Goal: Check status

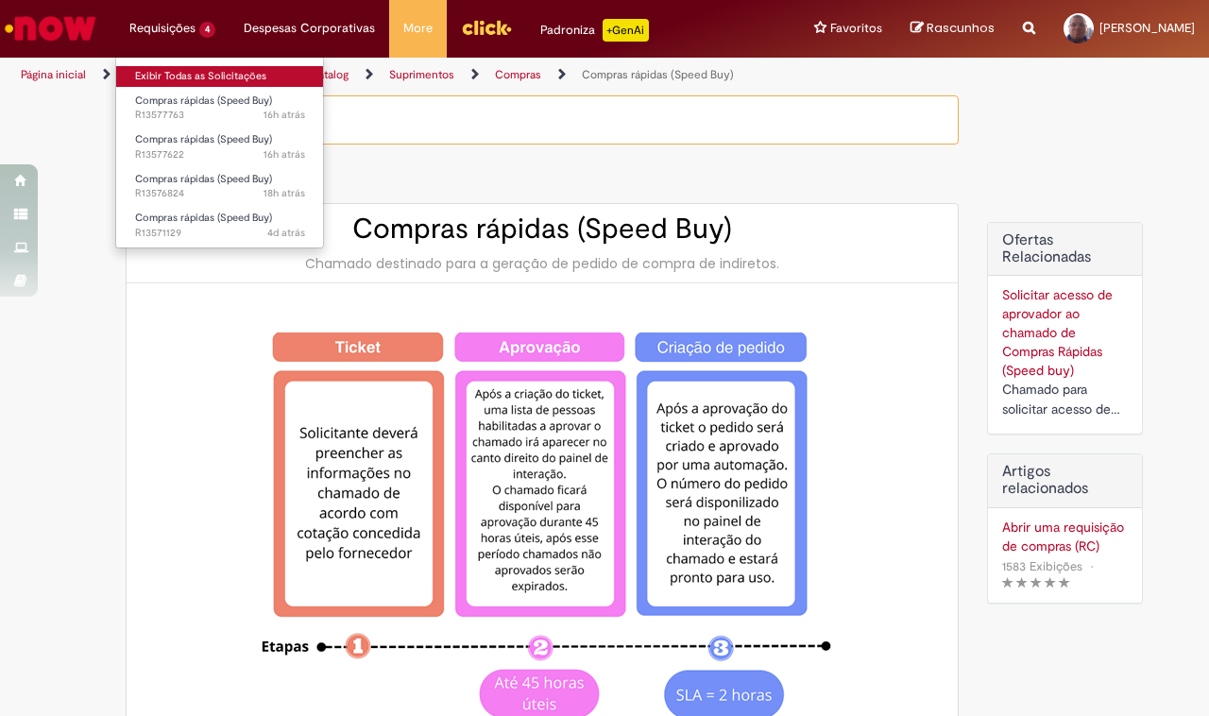
click at [179, 72] on link "Exibir Todas as Solicitações" at bounding box center [220, 76] width 208 height 21
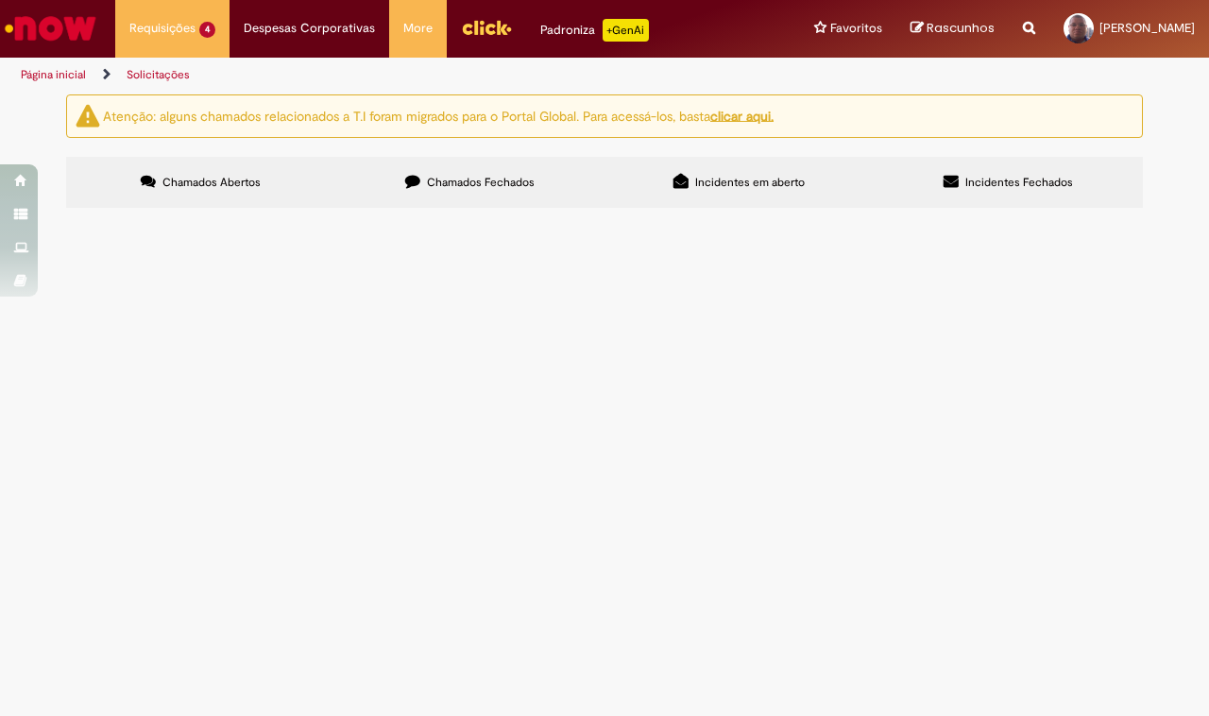
click at [0, 0] on span "R13571129" at bounding box center [0, 0] width 0 height 0
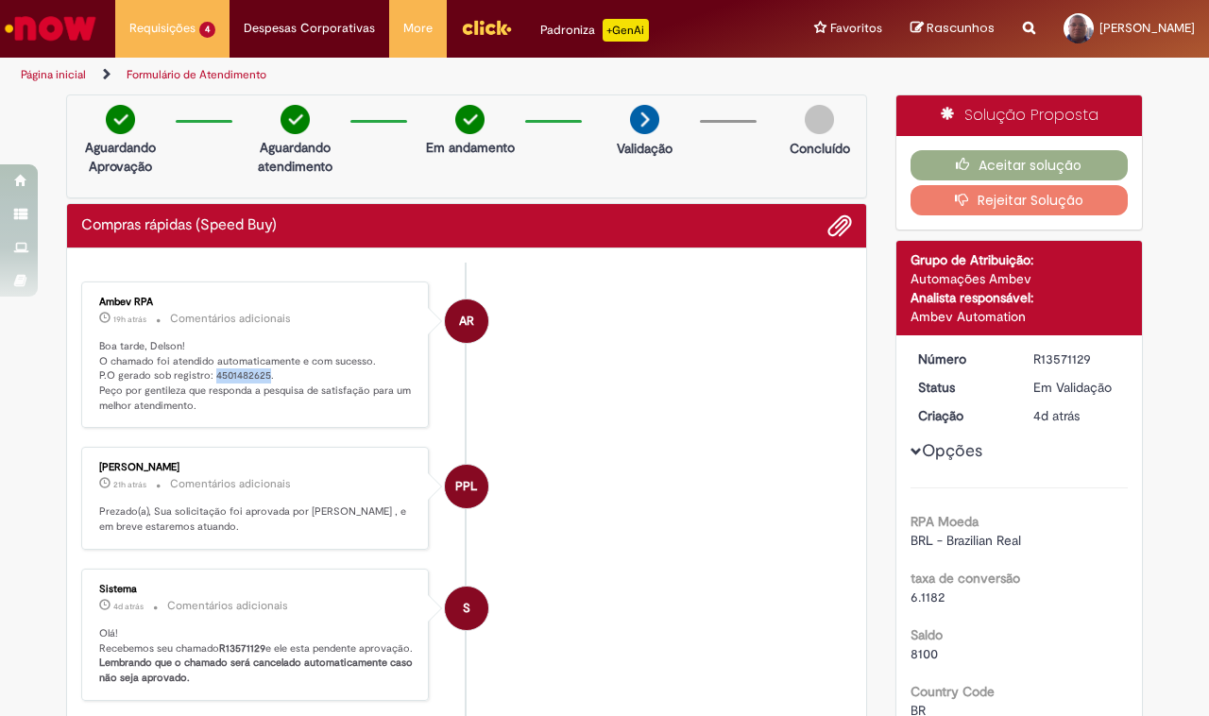
drag, startPoint x: 256, startPoint y: 374, endPoint x: 204, endPoint y: 374, distance: 51.9
click at [204, 374] on p "Boa tarde, Delson! O chamado foi atendido automaticamente e com sucesso. P.O ge…" at bounding box center [256, 376] width 314 height 75
copy p "4501482625"
click at [1035, 163] on button "Aceitar solução" at bounding box center [1019, 165] width 218 height 30
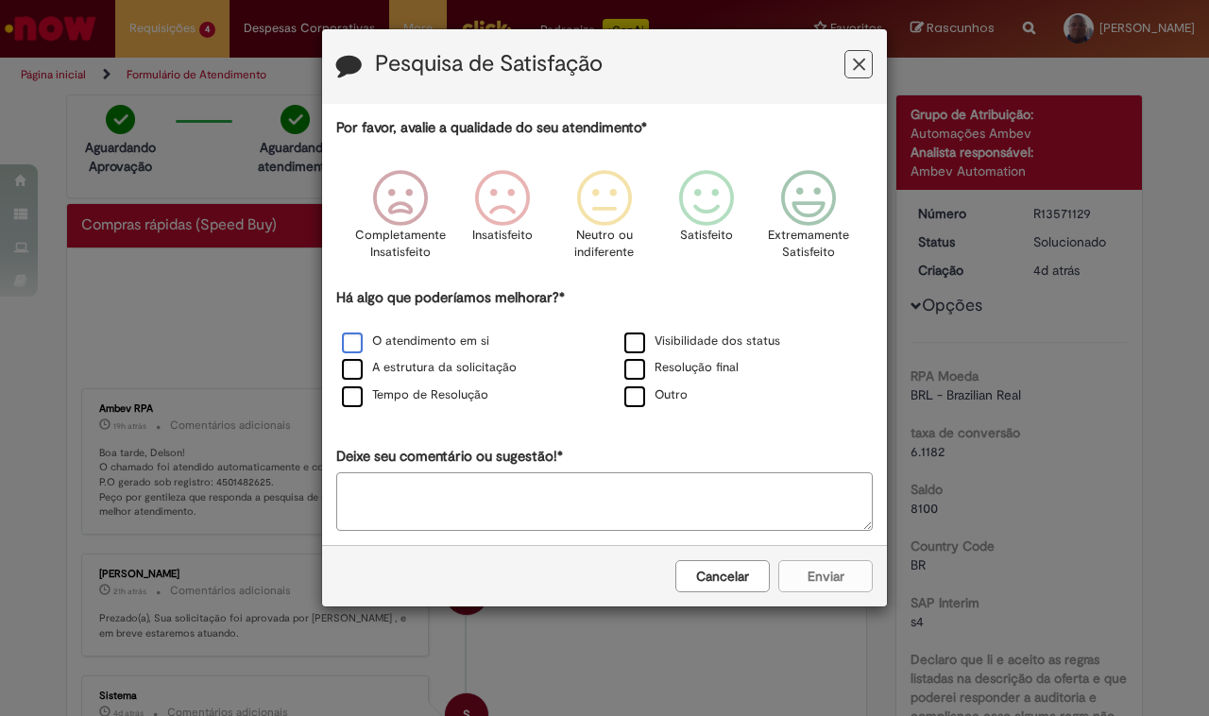
click at [360, 343] on label "O atendimento em si" at bounding box center [415, 341] width 147 height 18
click at [704, 205] on icon "Feedback" at bounding box center [706, 198] width 71 height 57
click at [838, 560] on div "Cancelar Enviar" at bounding box center [604, 575] width 565 height 61
click at [845, 586] on button "Enviar" at bounding box center [825, 576] width 94 height 32
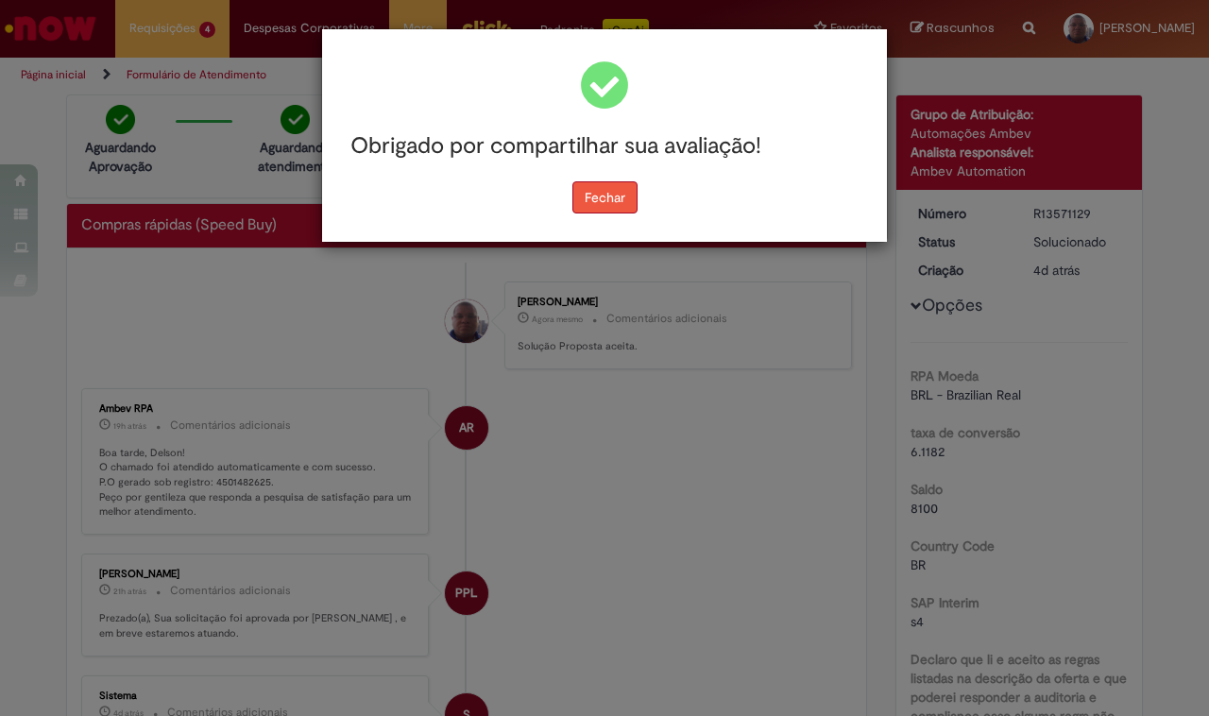
click at [606, 186] on button "Fechar" at bounding box center [604, 197] width 65 height 32
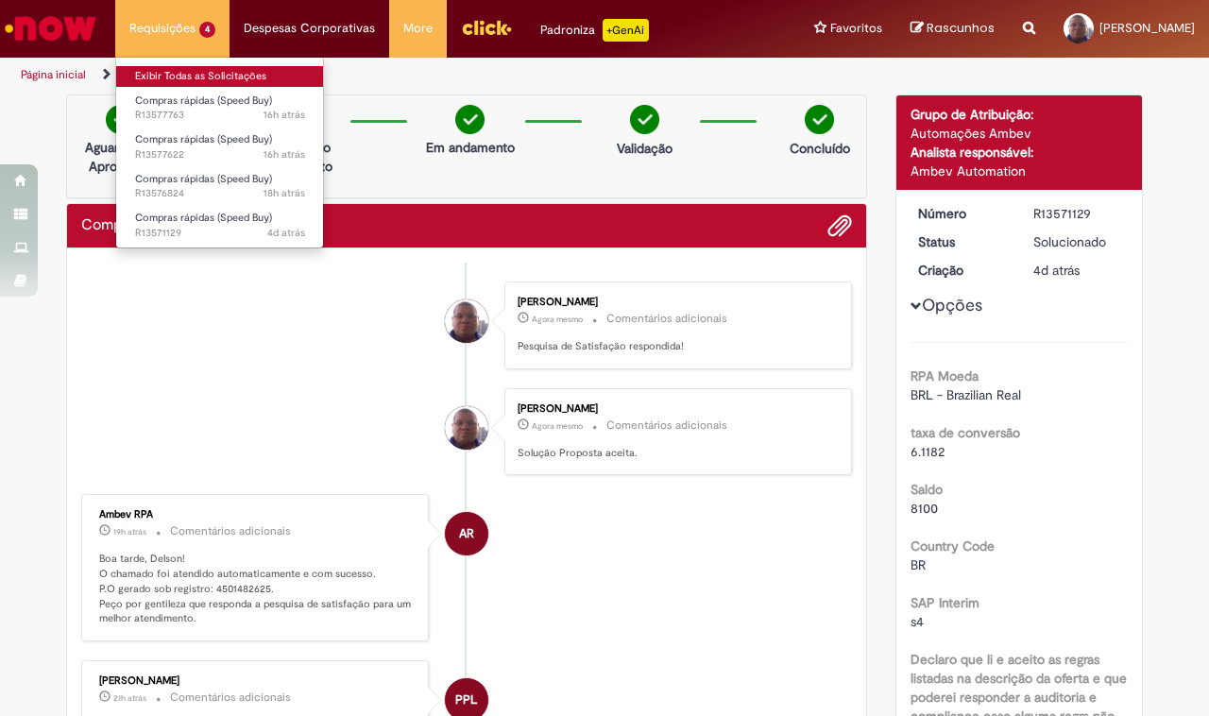
click at [177, 80] on link "Exibir Todas as Solicitações" at bounding box center [220, 76] width 208 height 21
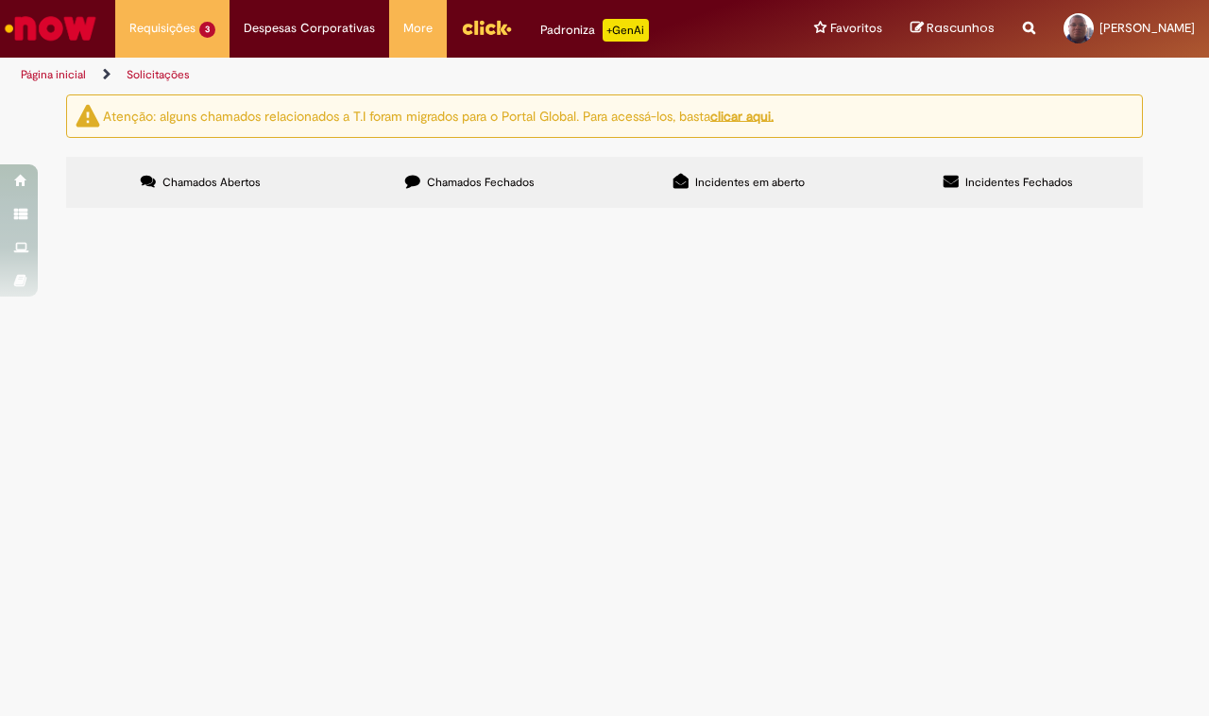
click at [0, 0] on span "R13576824" at bounding box center [0, 0] width 0 height 0
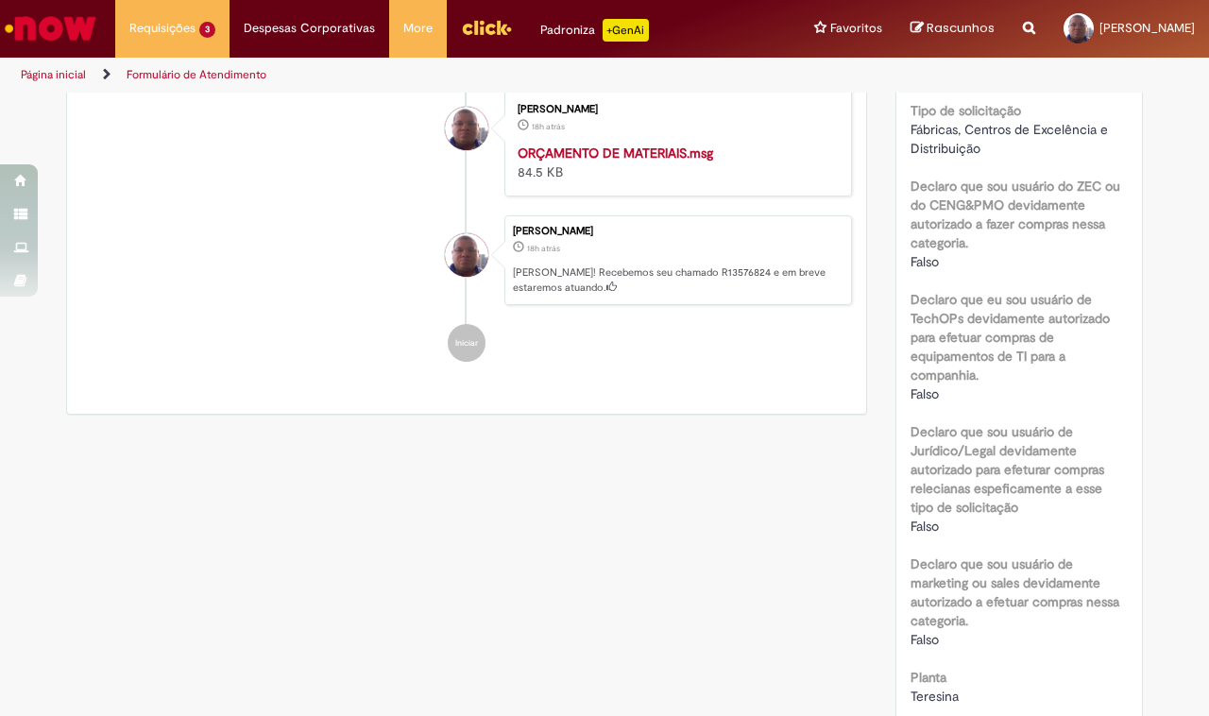
scroll to position [1180, 0]
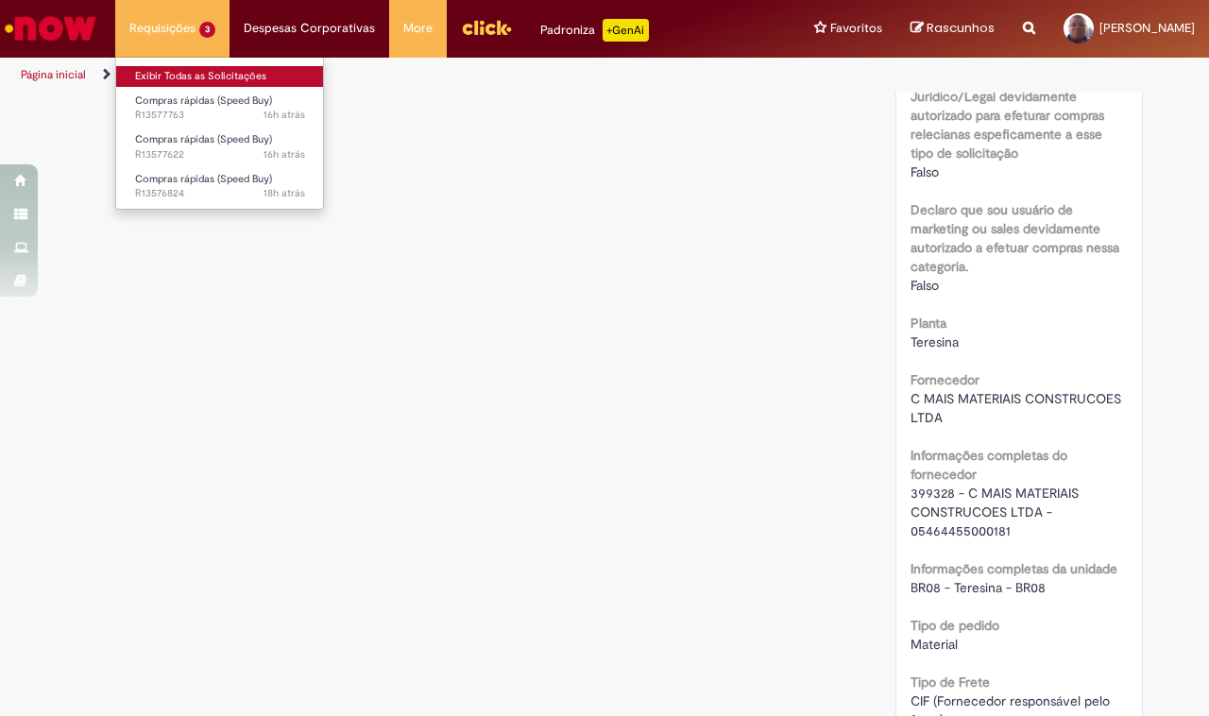
click at [187, 74] on link "Exibir Todas as Solicitações" at bounding box center [220, 76] width 208 height 21
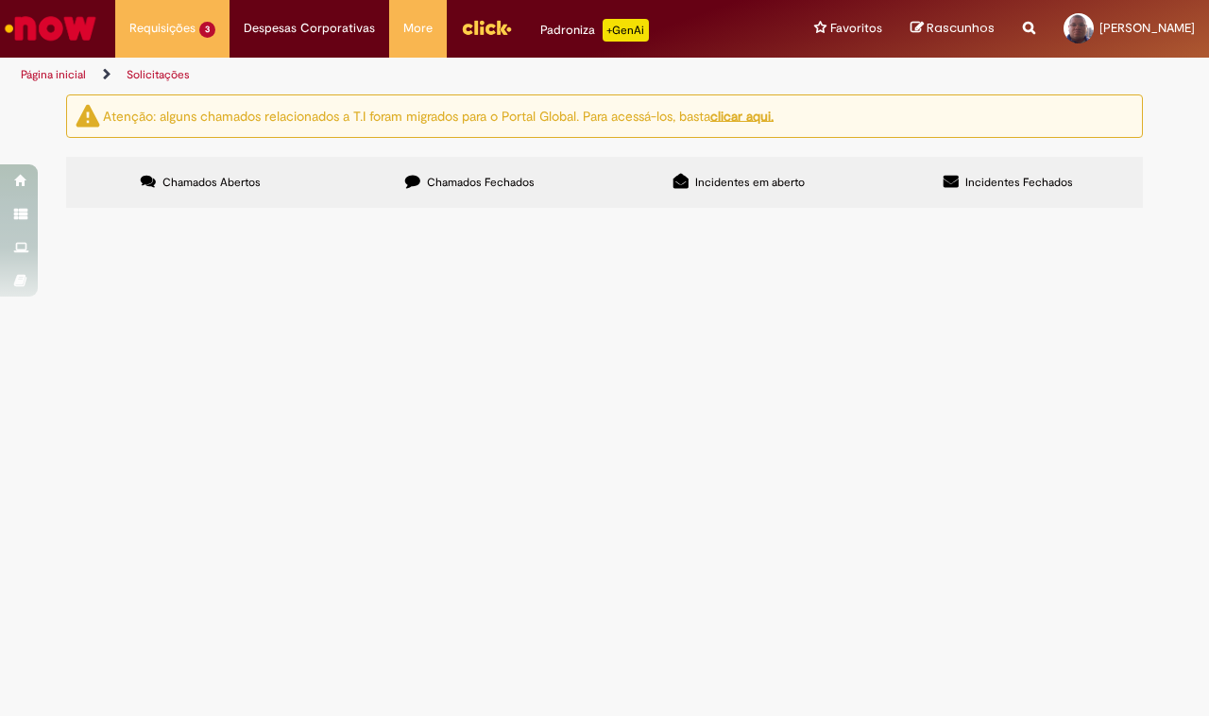
click at [0, 0] on span "R13577622" at bounding box center [0, 0] width 0 height 0
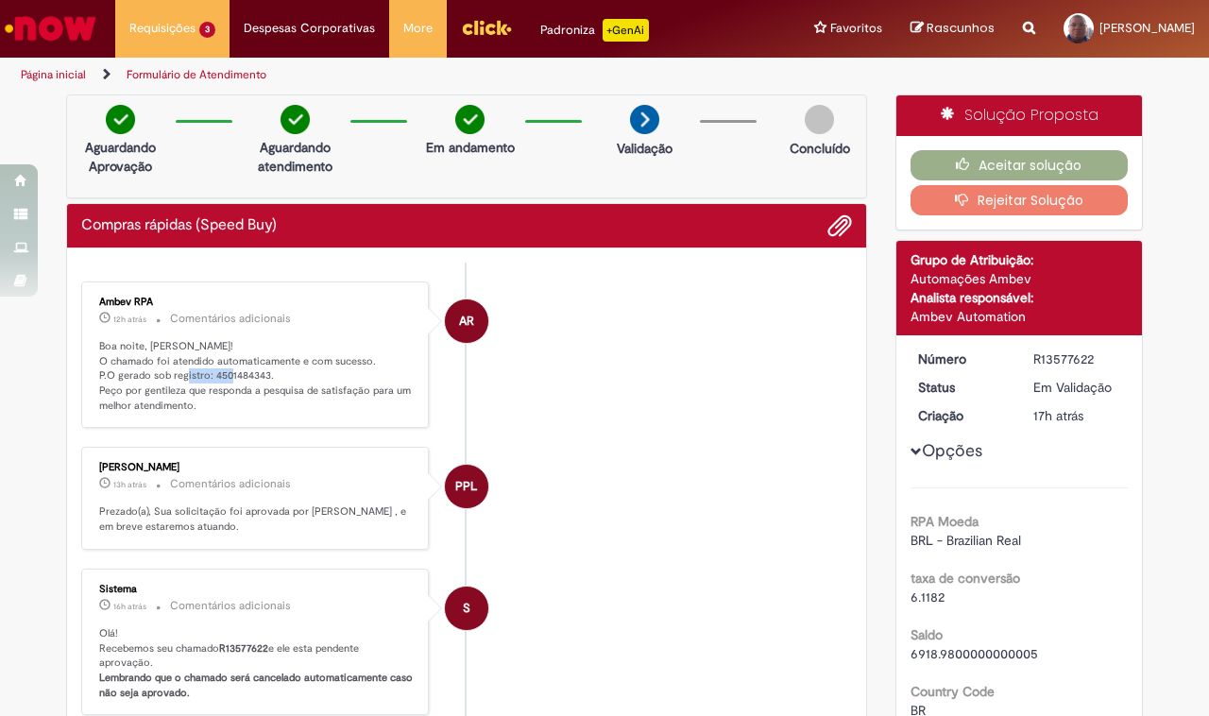
drag, startPoint x: 258, startPoint y: 371, endPoint x: 204, endPoint y: 379, distance: 54.4
click at [204, 379] on p "Boa noite, [PERSON_NAME]! O chamado foi atendido automaticamente e com sucesso.…" at bounding box center [256, 376] width 314 height 75
copy p "4501484343"
click at [966, 161] on icon "button" at bounding box center [967, 164] width 23 height 13
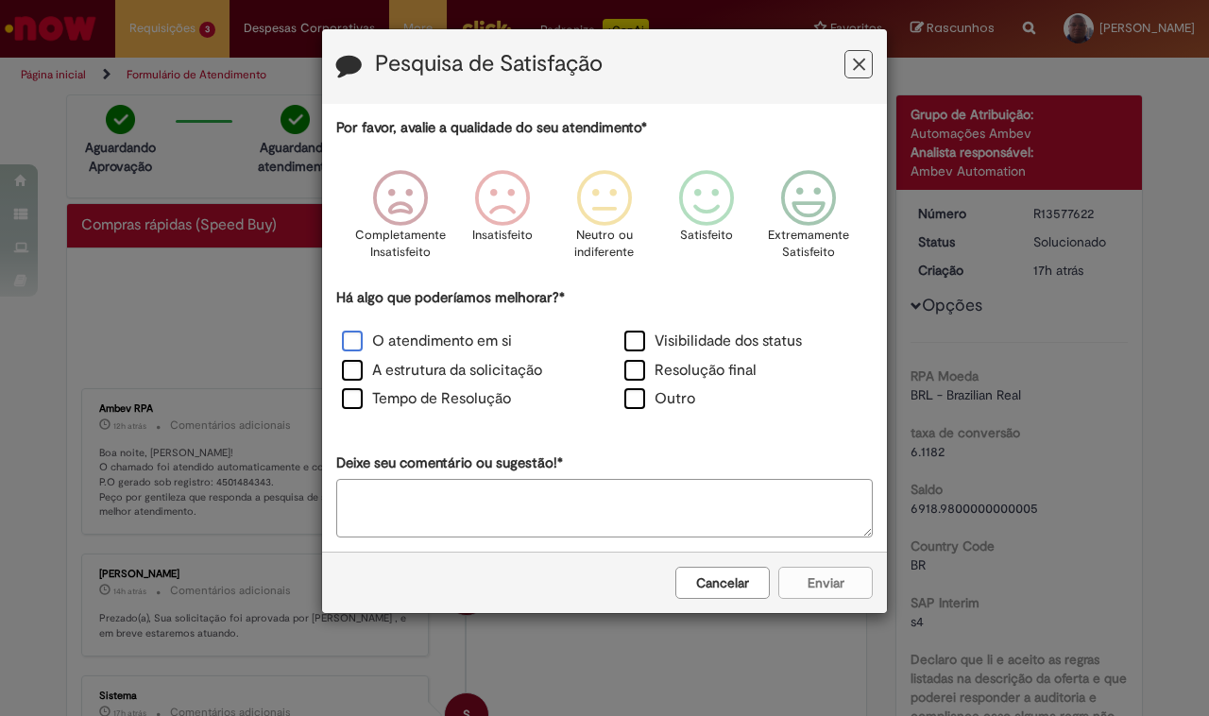
click at [354, 347] on label "O atendimento em si" at bounding box center [427, 341] width 170 height 22
click at [719, 211] on icon "Feedback" at bounding box center [706, 198] width 71 height 57
click at [839, 583] on button "Enviar" at bounding box center [825, 583] width 94 height 32
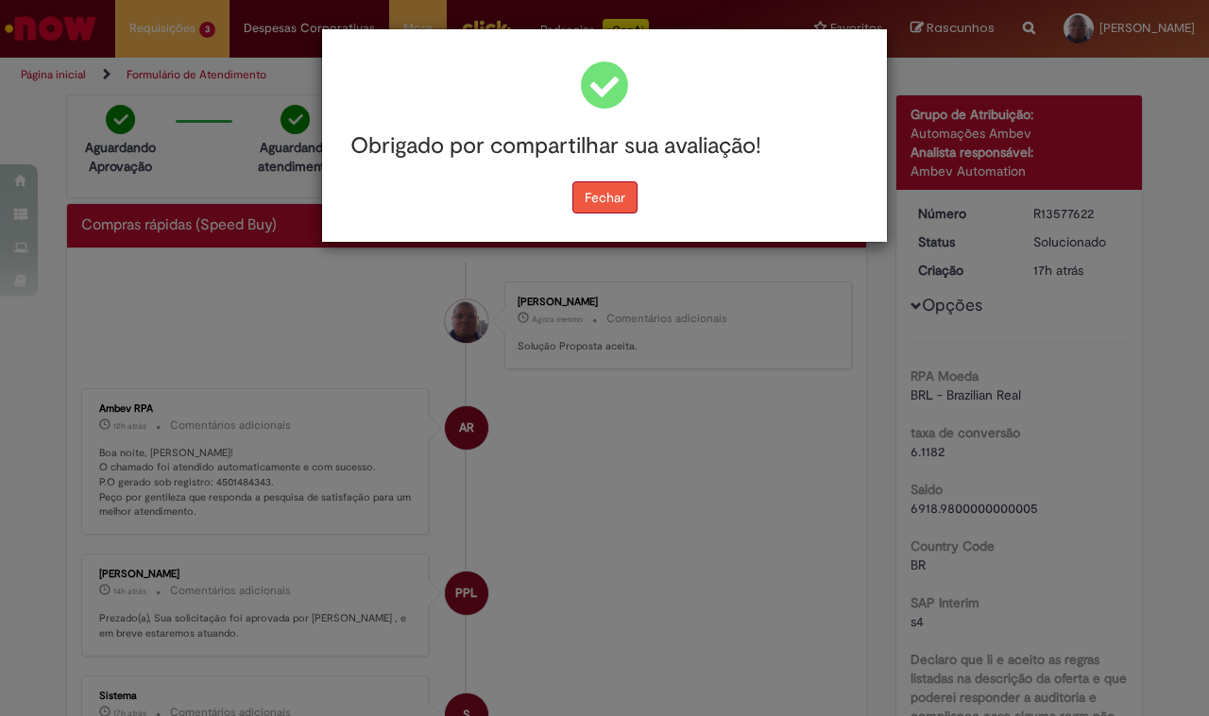
click at [592, 195] on button "Fechar" at bounding box center [604, 197] width 65 height 32
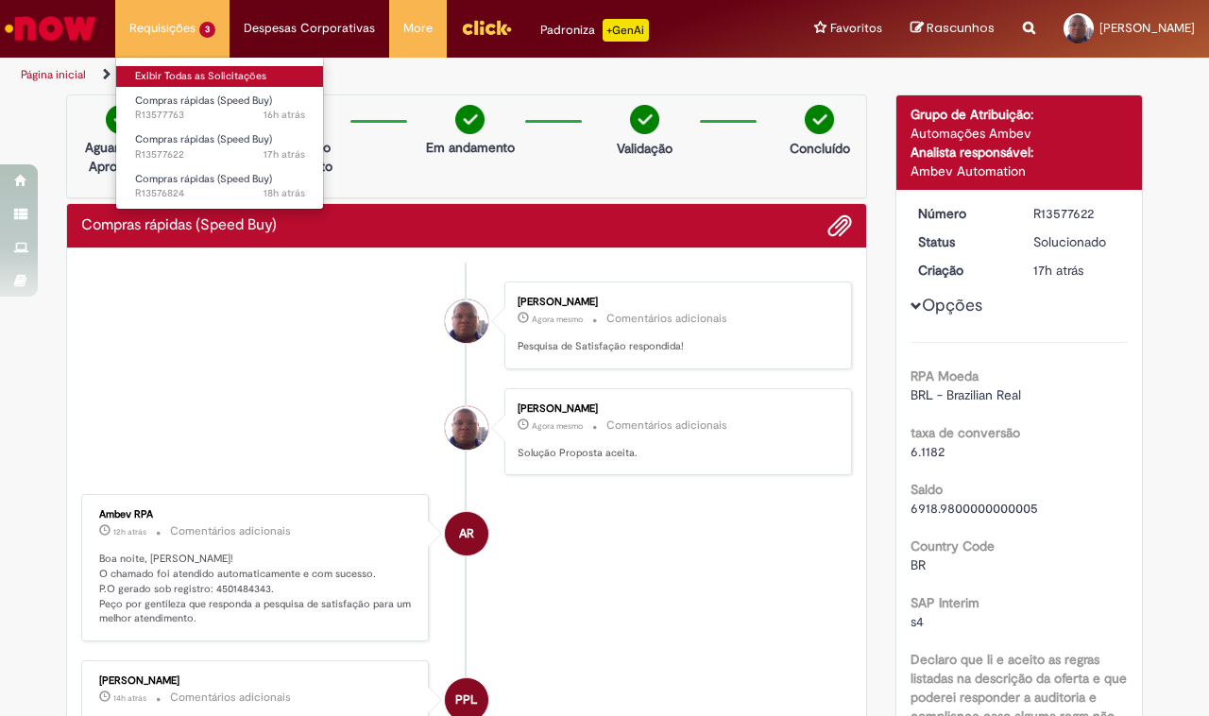
click at [173, 78] on link "Exibir Todas as Solicitações" at bounding box center [220, 76] width 208 height 21
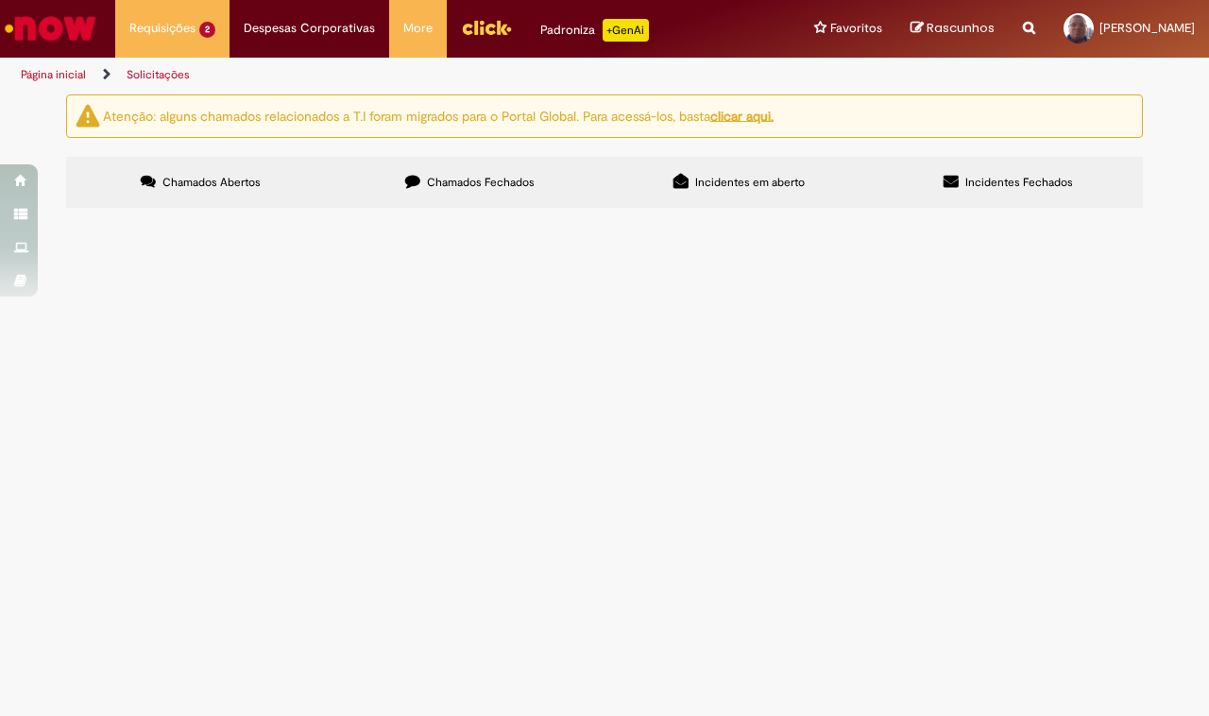
click at [0, 0] on span "R13577763" at bounding box center [0, 0] width 0 height 0
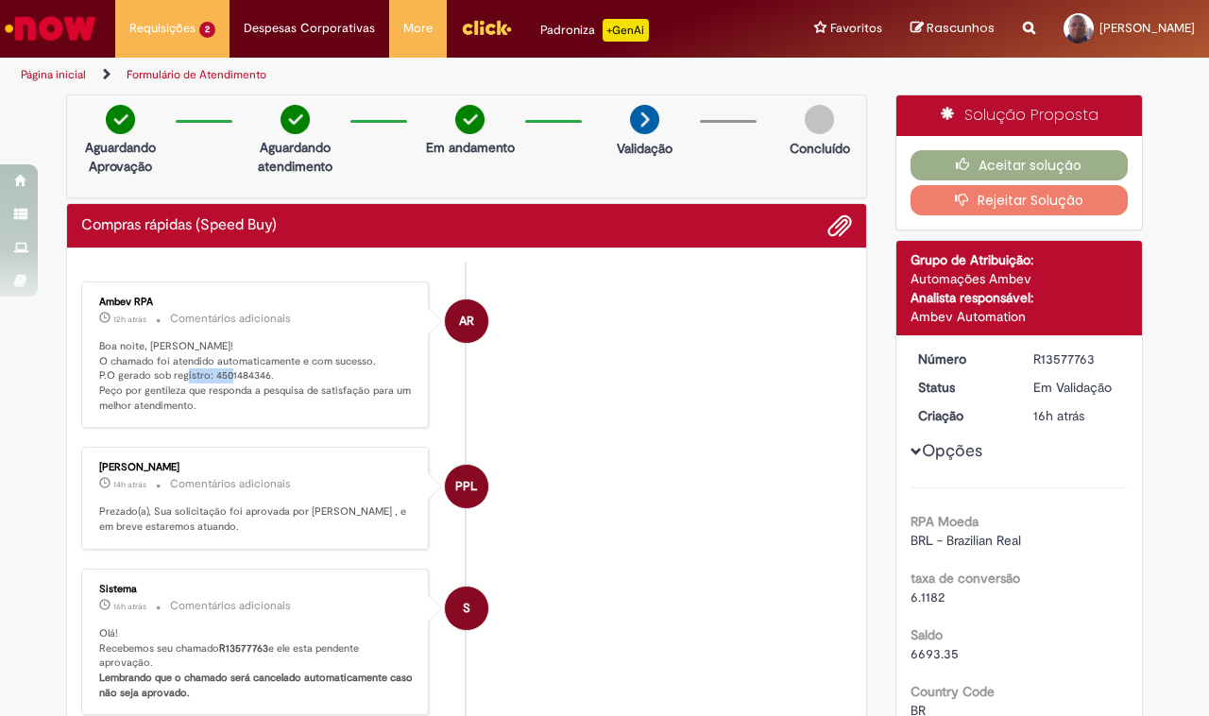
drag, startPoint x: 258, startPoint y: 375, endPoint x: 203, endPoint y: 378, distance: 54.8
click at [203, 378] on p "Boa noite, [PERSON_NAME]! O chamado foi atendido automaticamente e com sucesso.…" at bounding box center [256, 376] width 314 height 75
copy p "4501484346"
click at [1010, 154] on button "Aceitar solução" at bounding box center [1019, 165] width 218 height 30
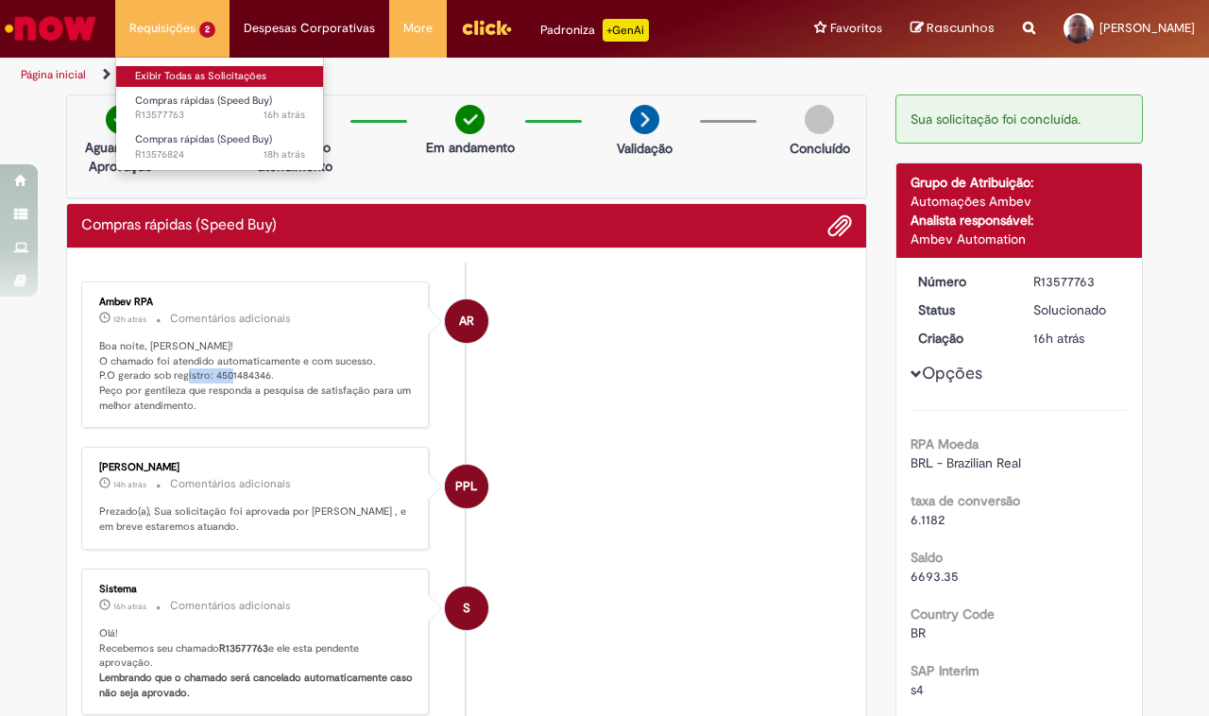
click at [175, 78] on link "Exibir Todas as Solicitações" at bounding box center [220, 76] width 208 height 21
